Goal: Navigation & Orientation: Find specific page/section

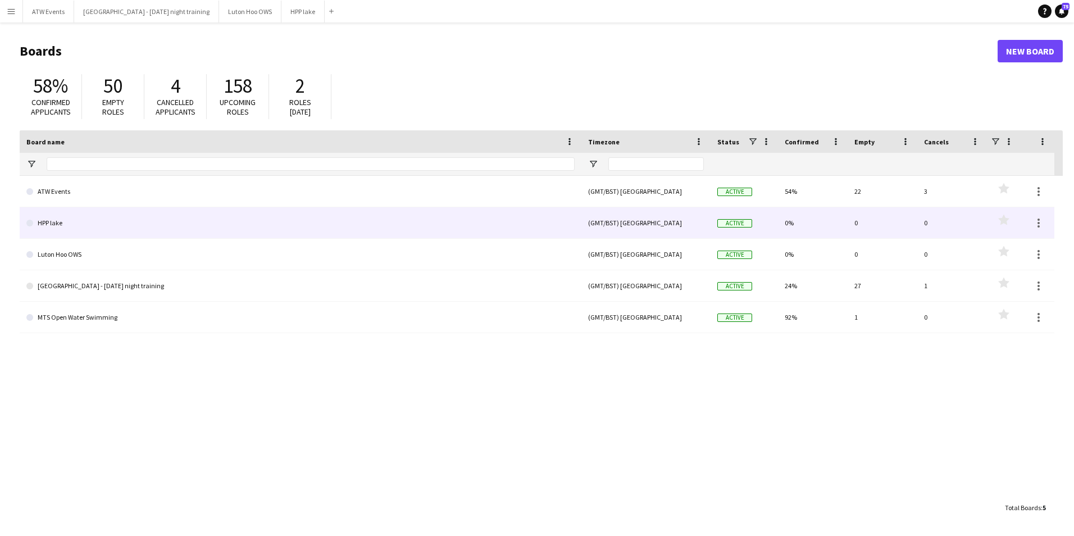
click at [472, 209] on link "HPP lake" at bounding box center [300, 222] width 548 height 31
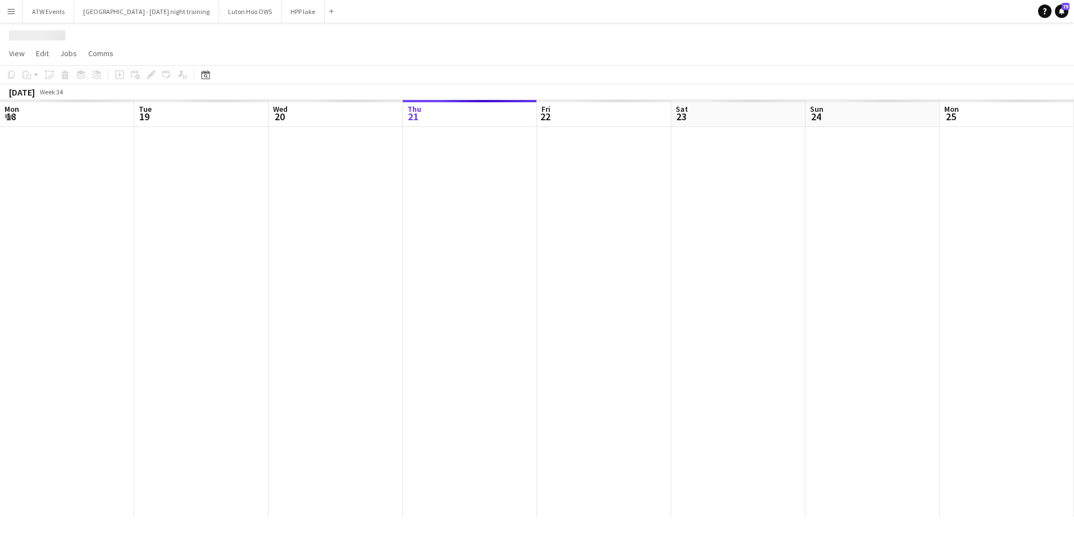
scroll to position [0, 268]
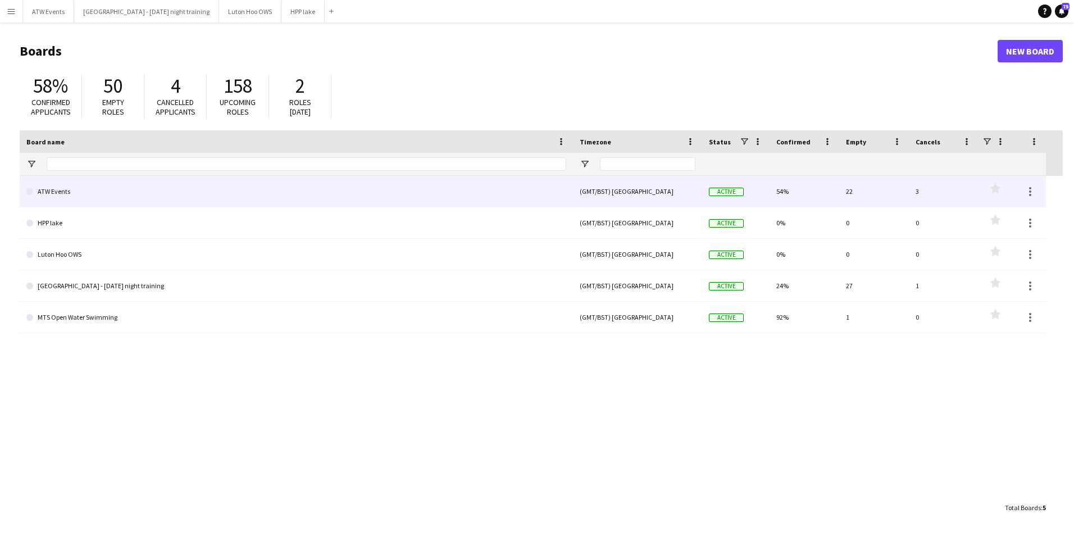
click at [76, 190] on link "ATW Events" at bounding box center [296, 191] width 540 height 31
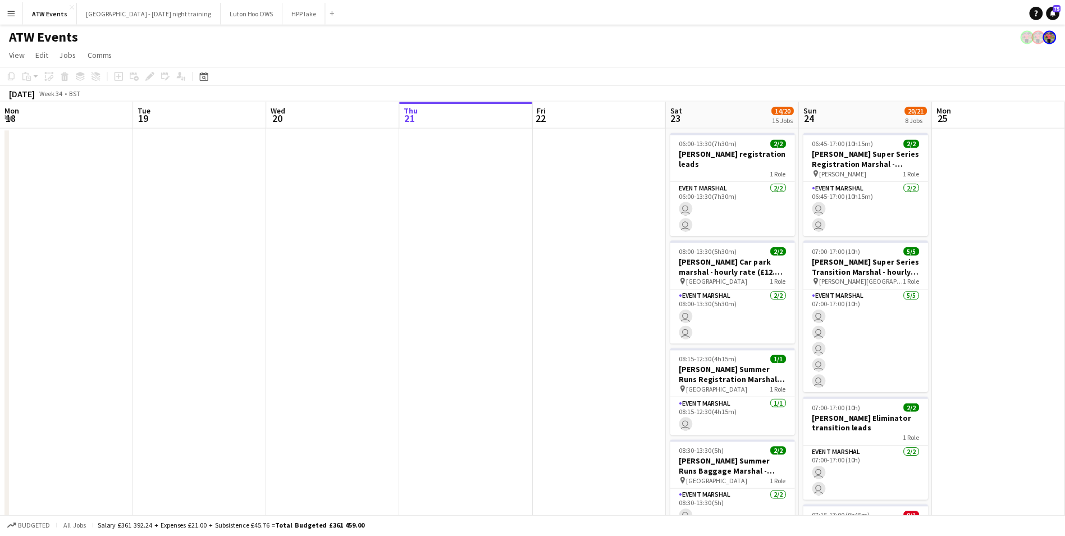
scroll to position [0, 268]
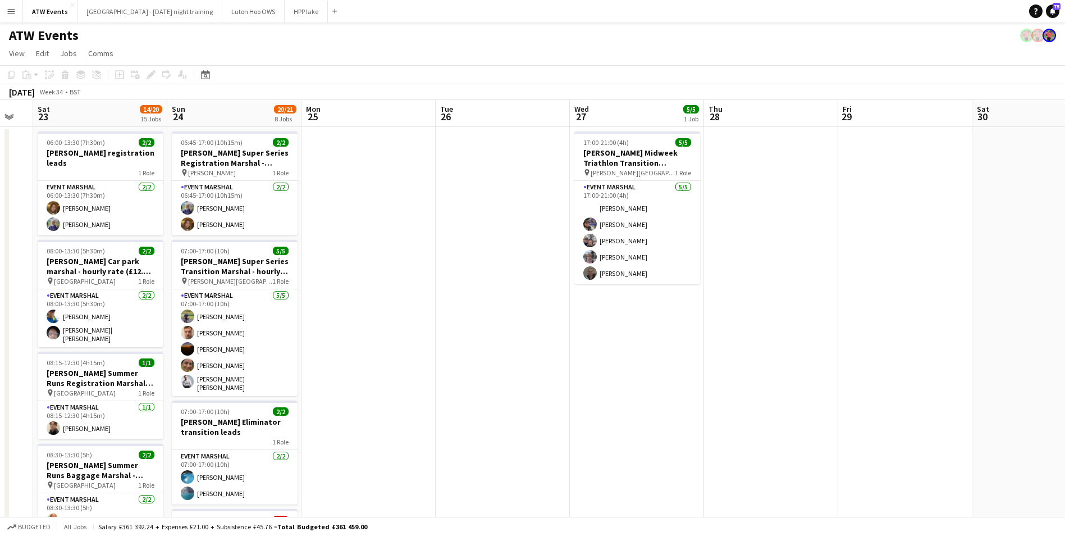
drag, startPoint x: 822, startPoint y: 229, endPoint x: 349, endPoint y: 198, distance: 473.9
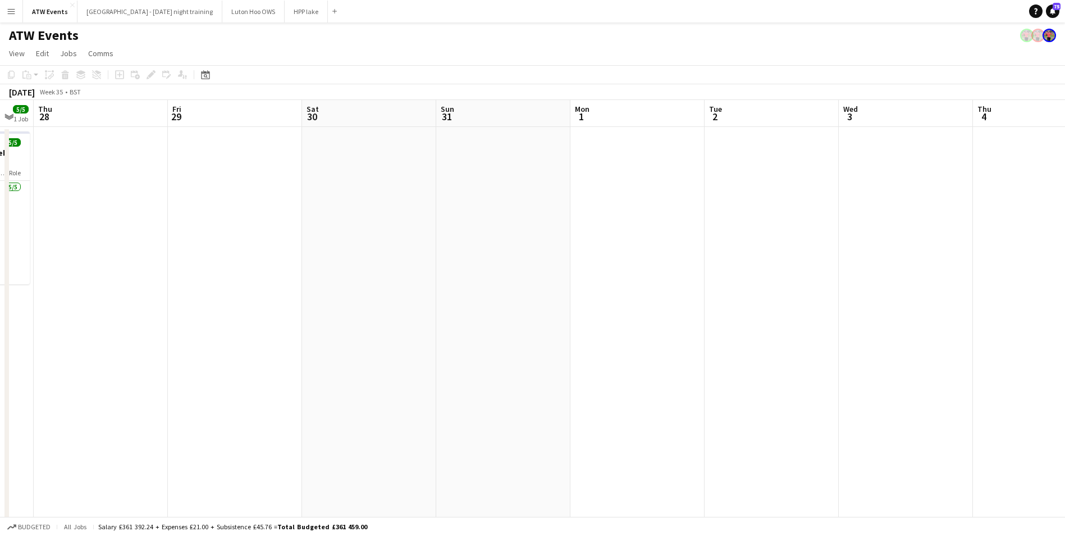
drag, startPoint x: 849, startPoint y: 232, endPoint x: 305, endPoint y: 261, distance: 544.9
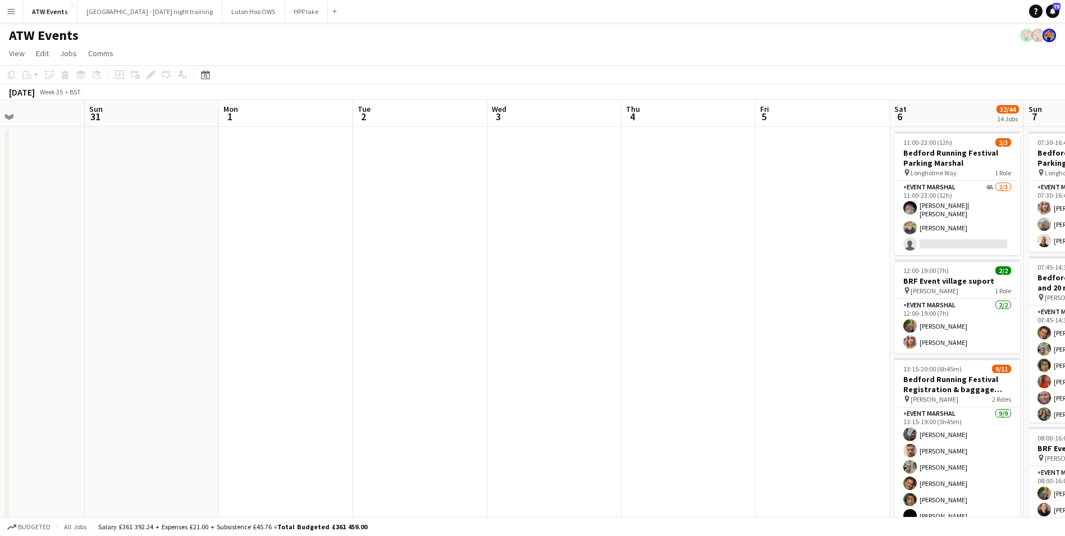
drag, startPoint x: 660, startPoint y: 215, endPoint x: 431, endPoint y: 222, distance: 229.2
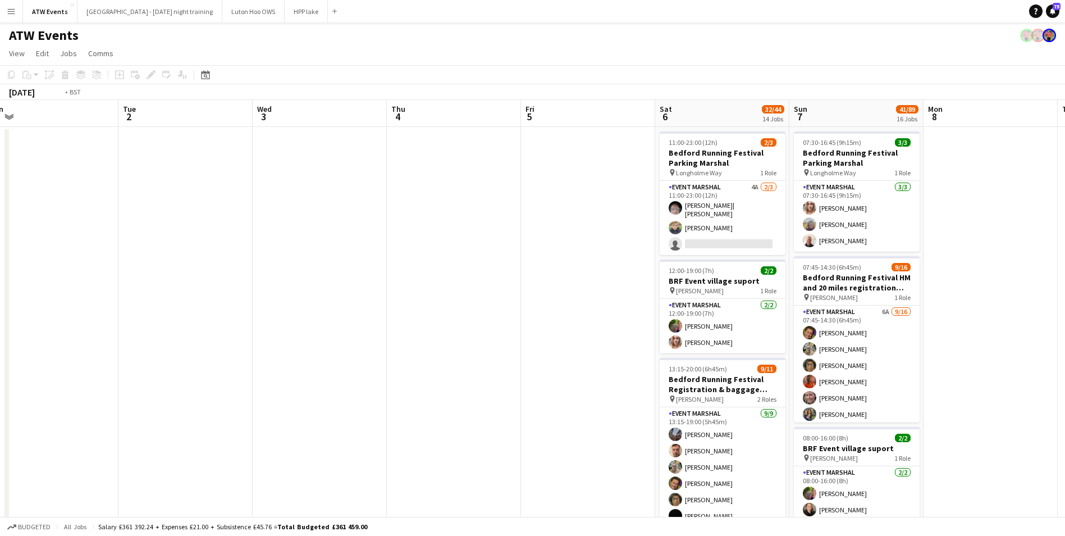
scroll to position [0, 389]
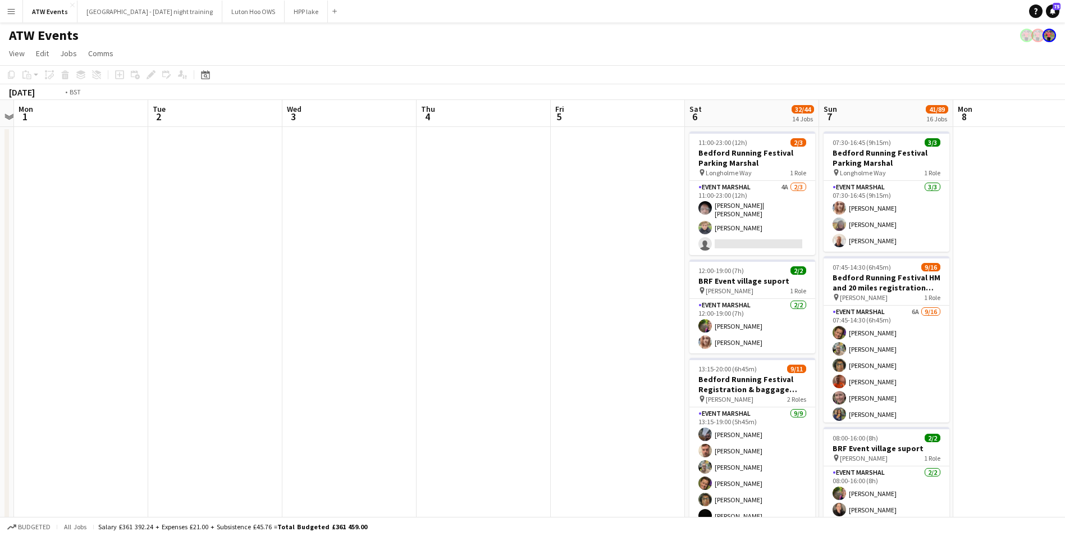
drag, startPoint x: 596, startPoint y: 221, endPoint x: 144, endPoint y: 240, distance: 452.4
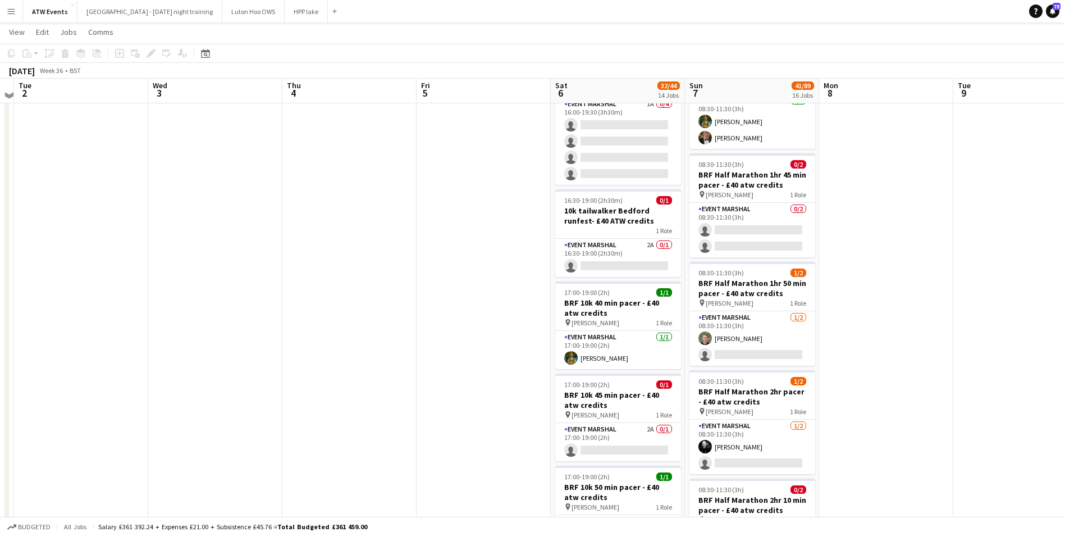
scroll to position [1076, 0]
